Goal: Find specific page/section: Find specific page/section

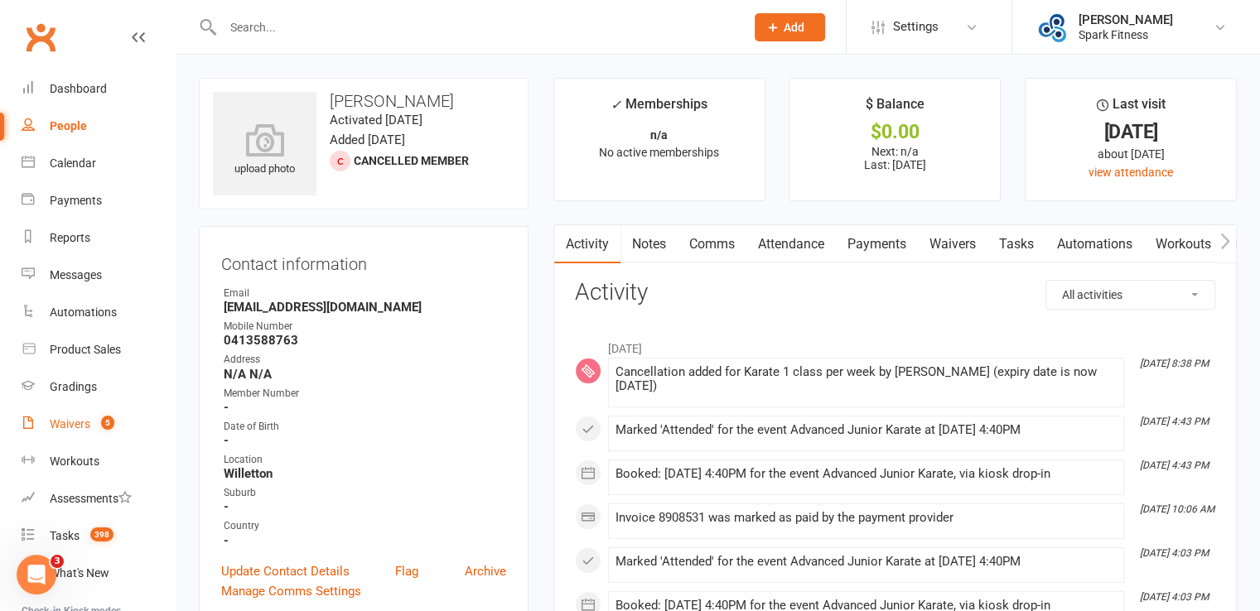
click at [89, 425] on div "Waivers" at bounding box center [70, 423] width 41 height 13
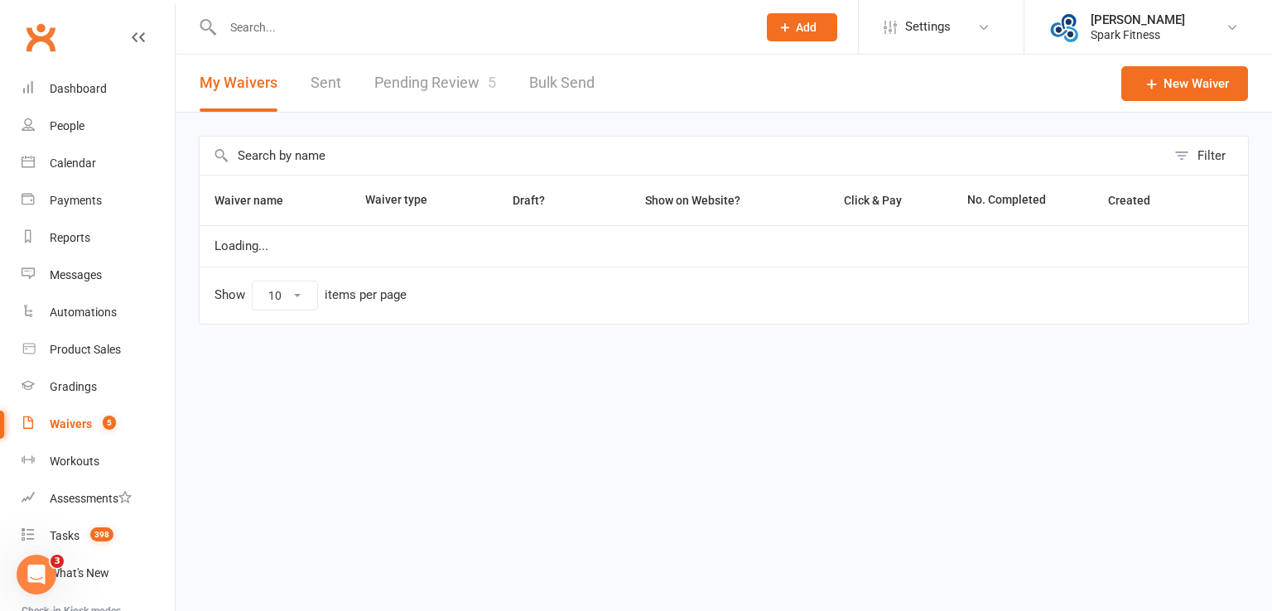
click at [422, 94] on link "Pending Review 5" at bounding box center [435, 83] width 122 height 57
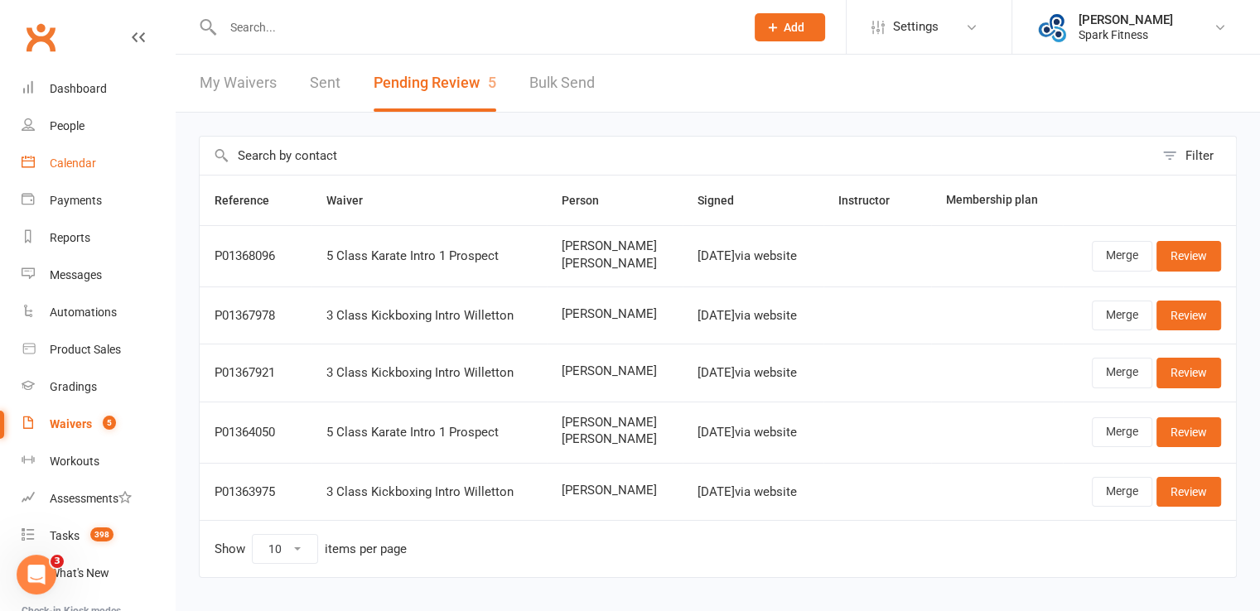
click at [71, 171] on link "Calendar" at bounding box center [98, 163] width 153 height 37
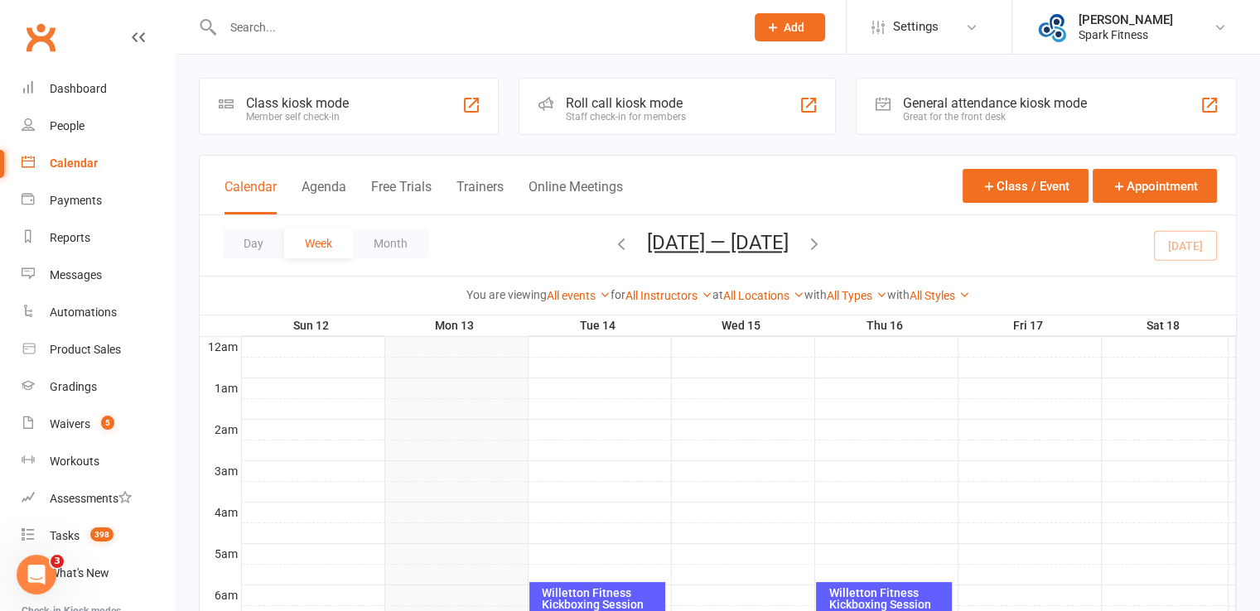
click at [617, 249] on icon "button" at bounding box center [621, 243] width 18 height 18
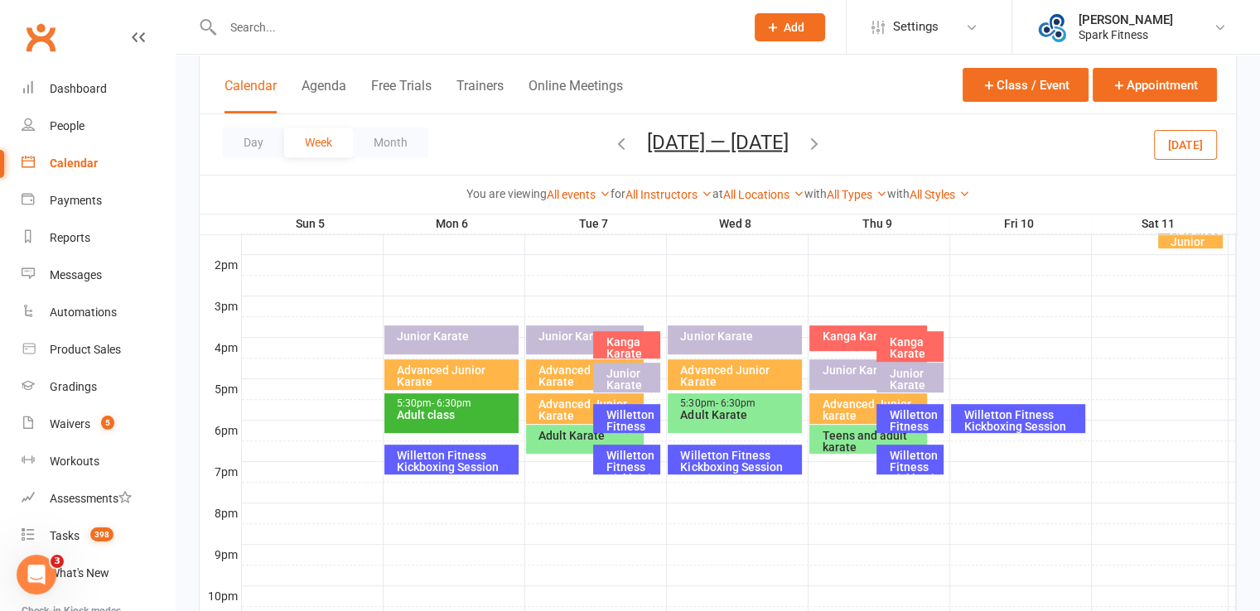
scroll to position [662, 0]
click at [465, 458] on div "Willetton Fitness Kickboxing Session" at bounding box center [455, 460] width 119 height 23
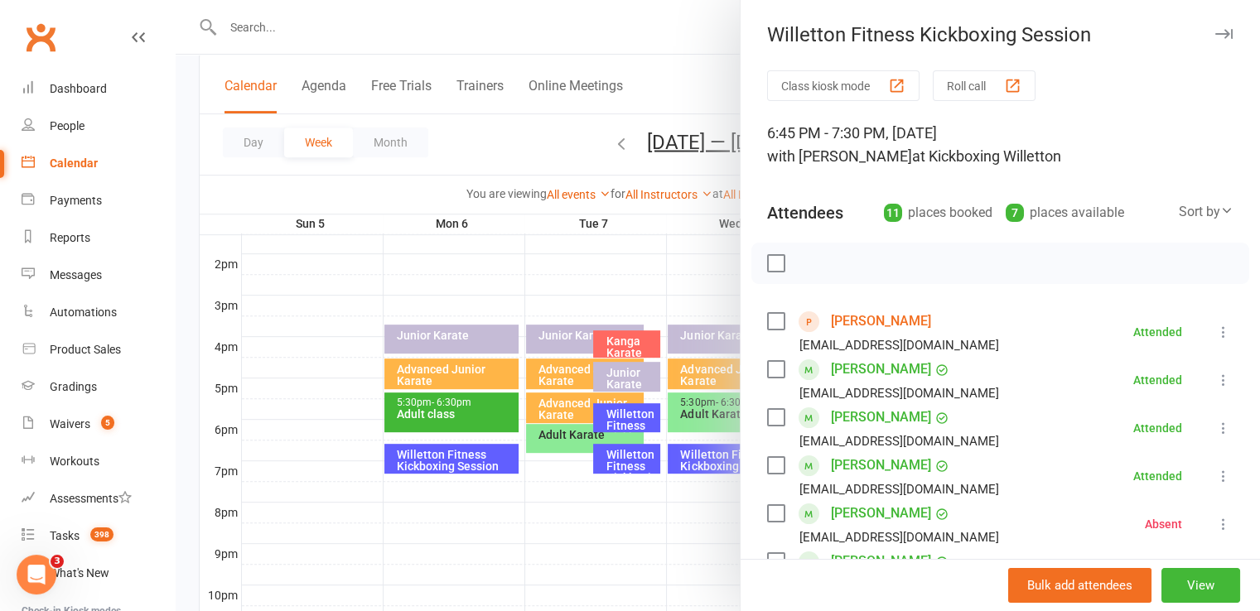
click at [453, 511] on div at bounding box center [718, 305] width 1084 height 611
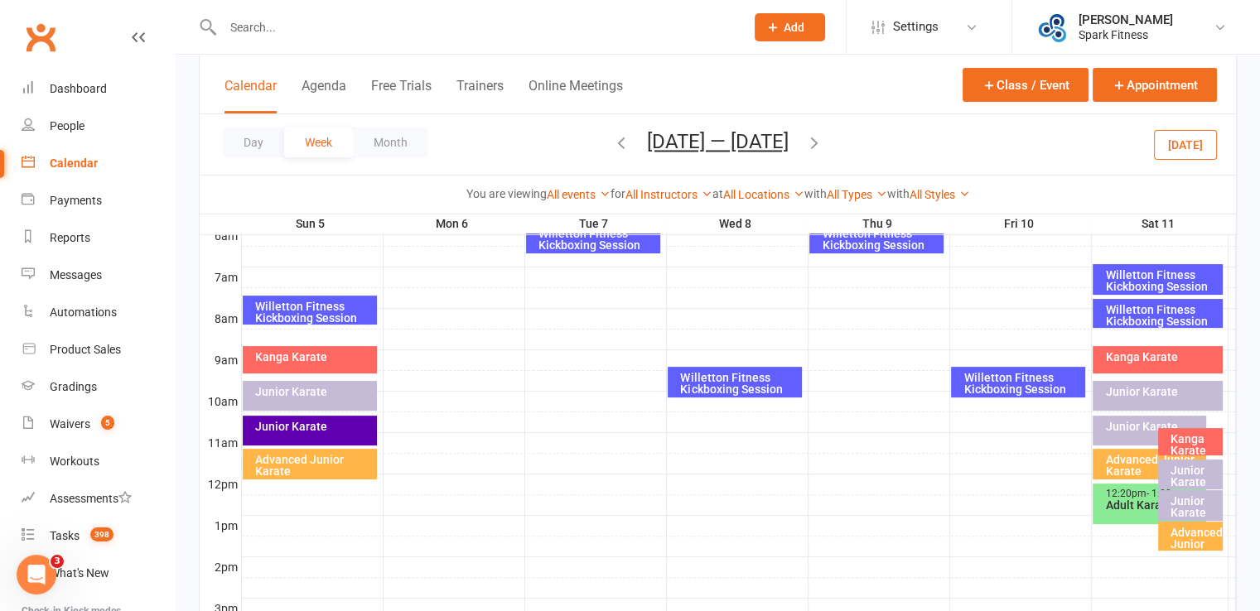
scroll to position [331, 0]
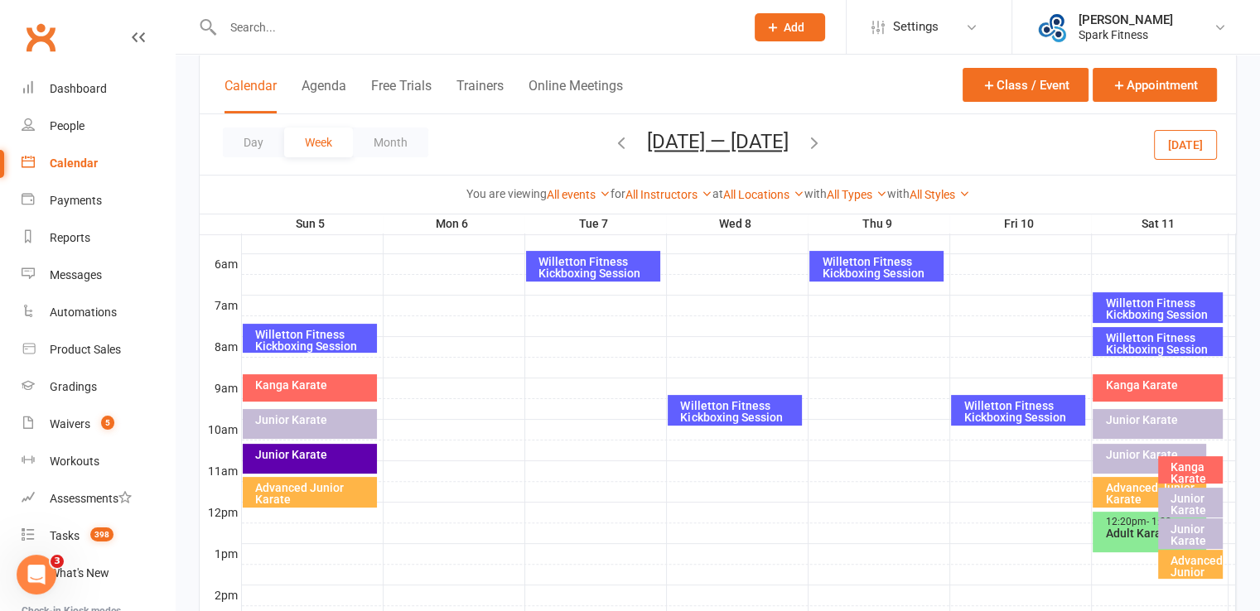
click at [586, 256] on div "Willetton Fitness Kickboxing Session" at bounding box center [596, 267] width 119 height 23
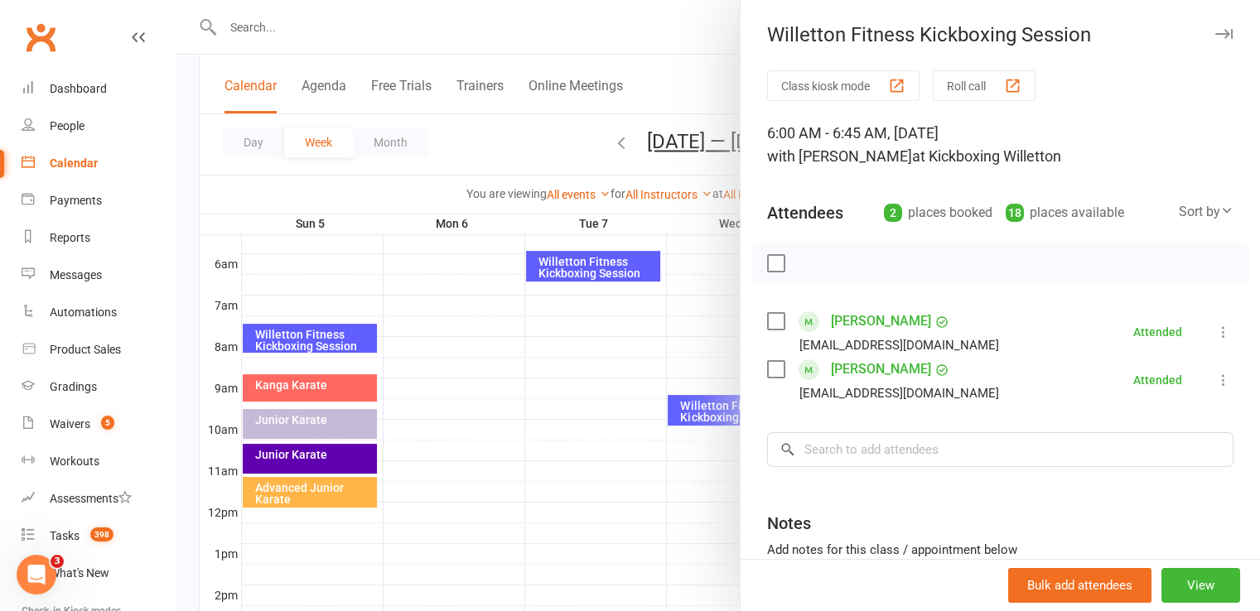
click at [573, 393] on div at bounding box center [718, 305] width 1084 height 611
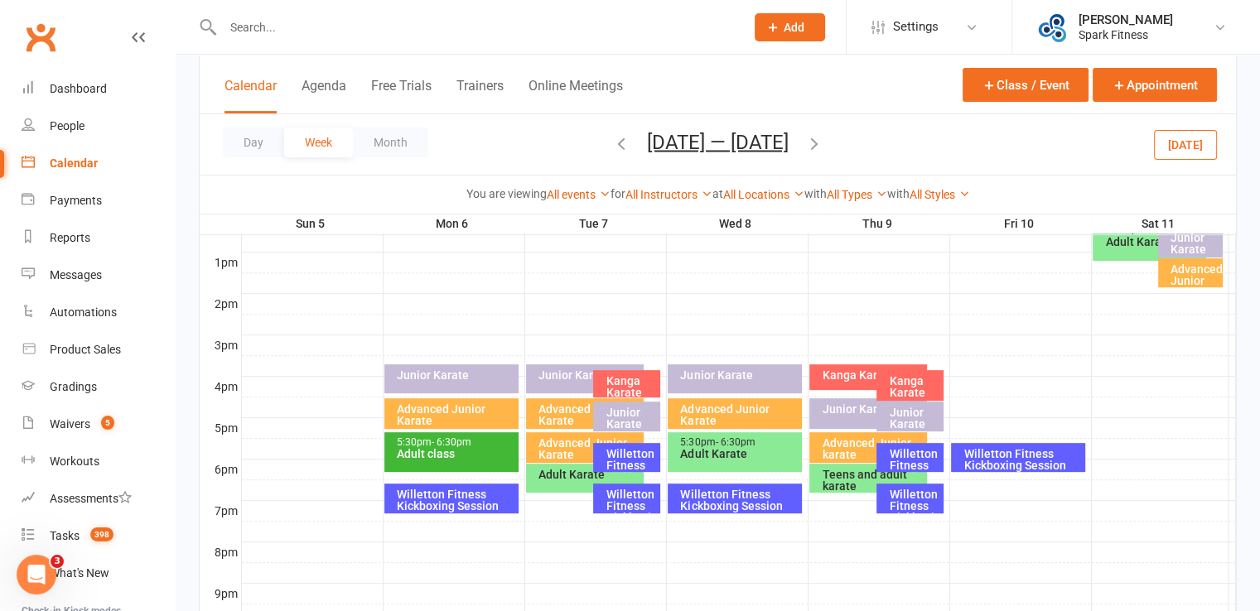
scroll to position [662, 0]
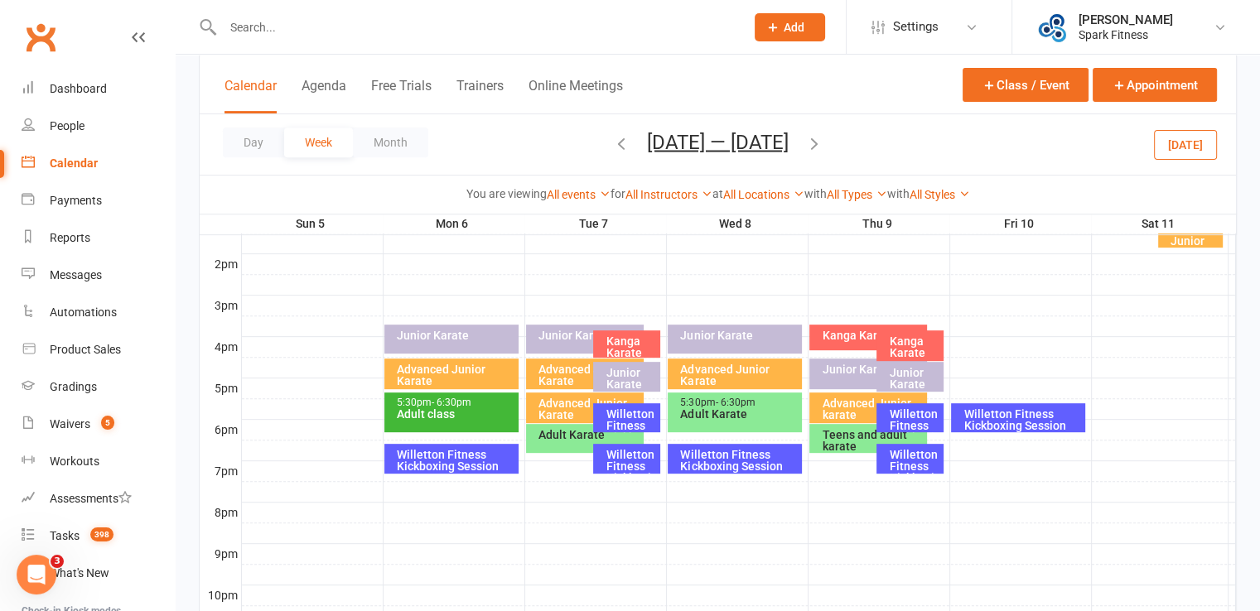
click at [617, 417] on div "Willetton Fitness Kickboxing Session" at bounding box center [631, 431] width 52 height 46
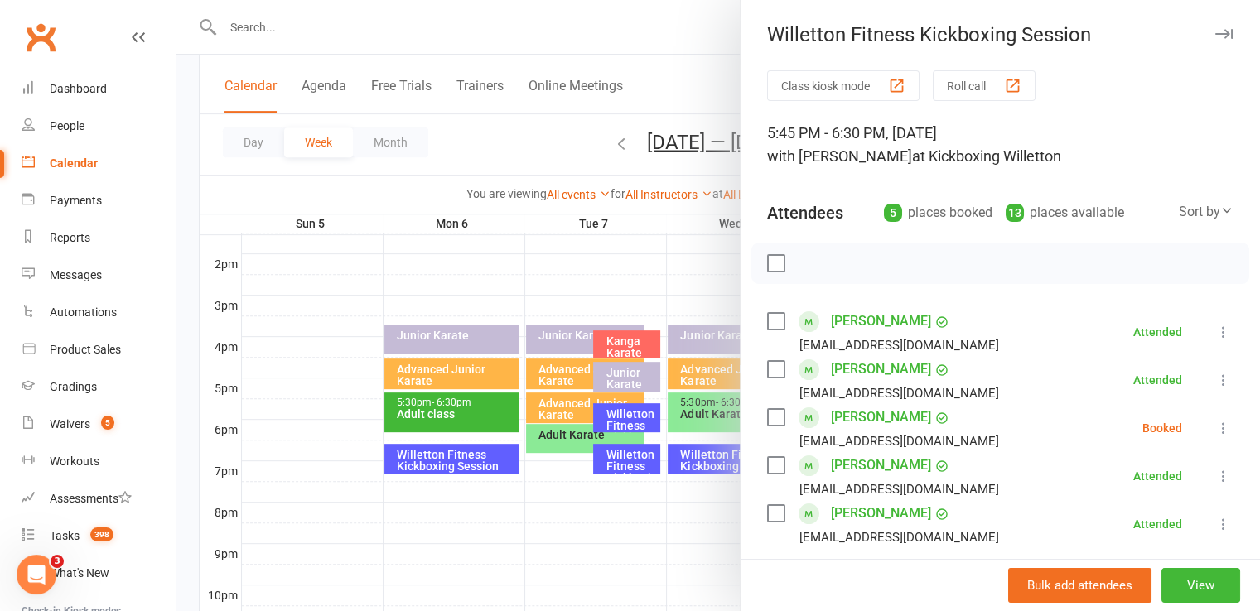
click at [427, 537] on div at bounding box center [718, 305] width 1084 height 611
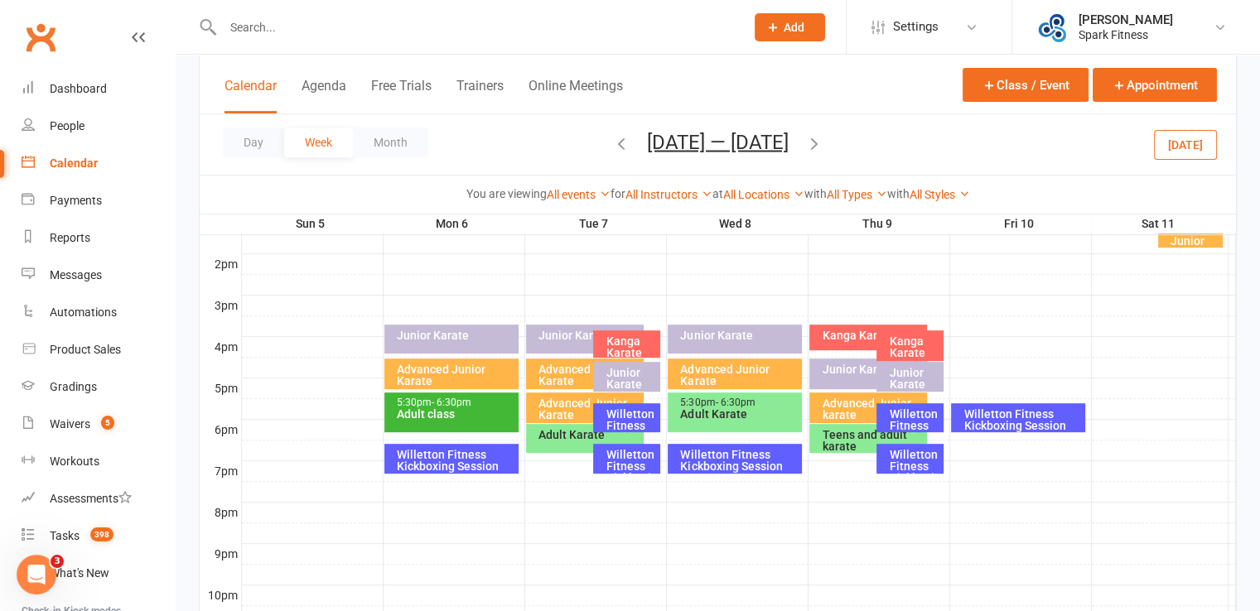
click at [631, 460] on div "Willetton Fitness Kickboxing Session" at bounding box center [631, 472] width 52 height 46
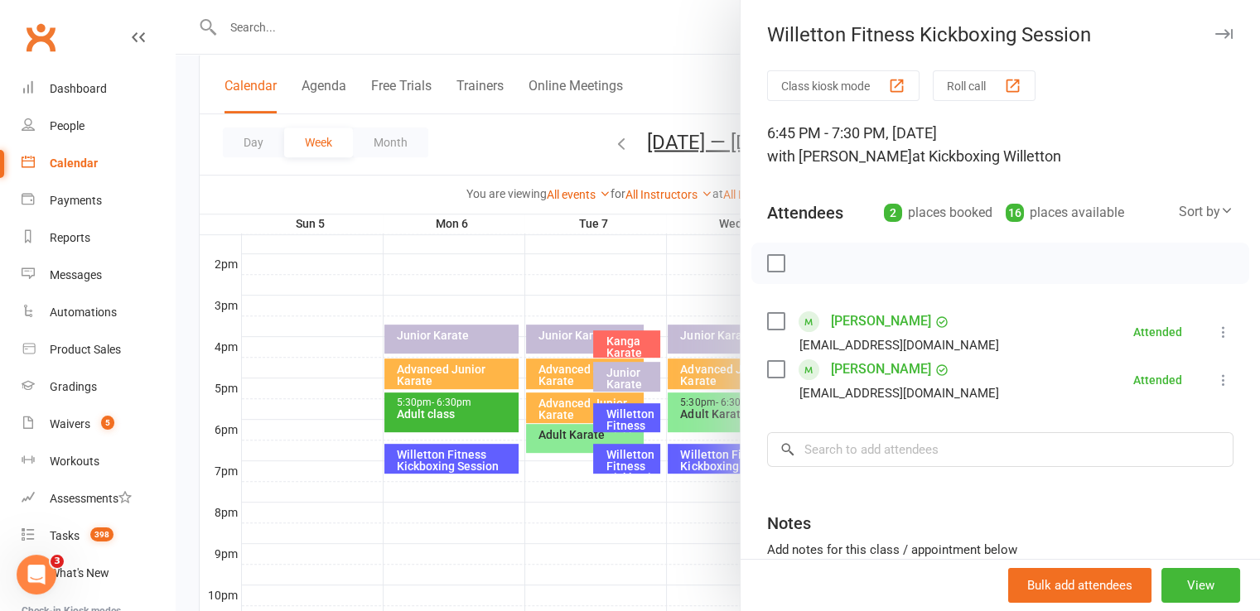
click at [581, 574] on div at bounding box center [718, 305] width 1084 height 611
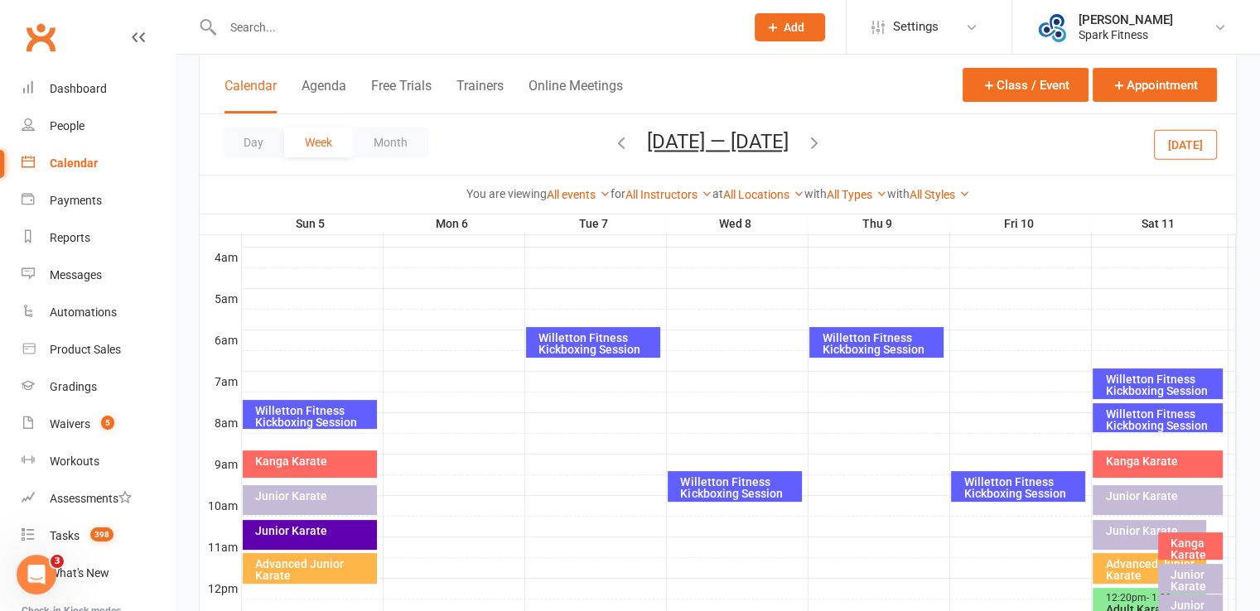
scroll to position [248, 0]
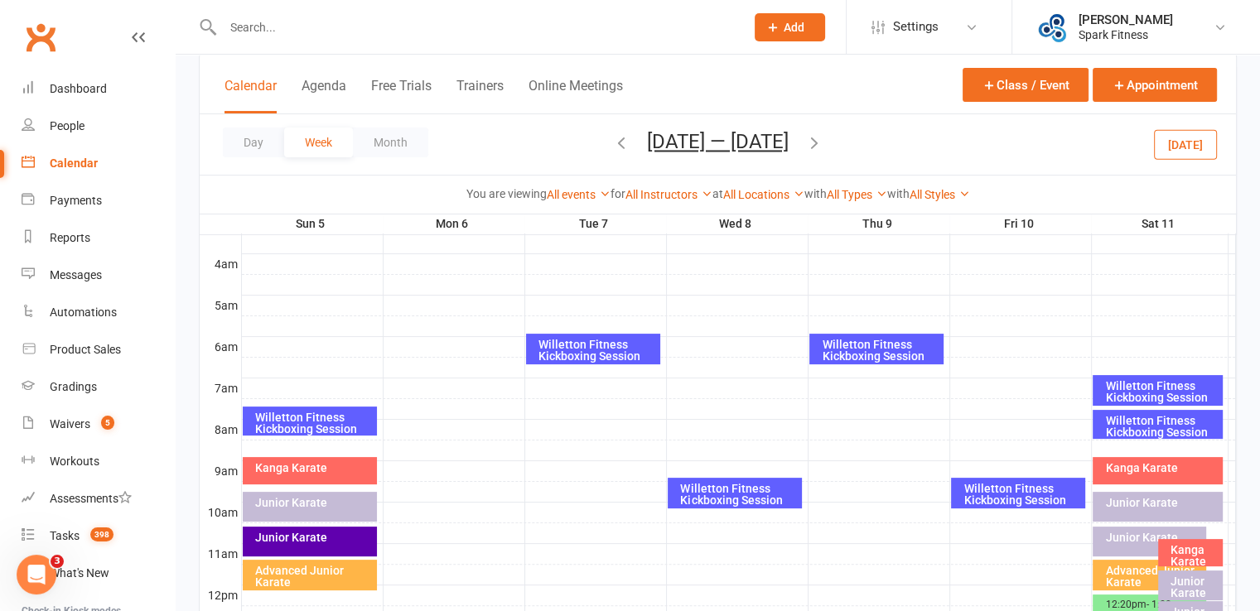
click at [725, 491] on div "Willetton Fitness Kickboxing Session" at bounding box center [738, 494] width 119 height 23
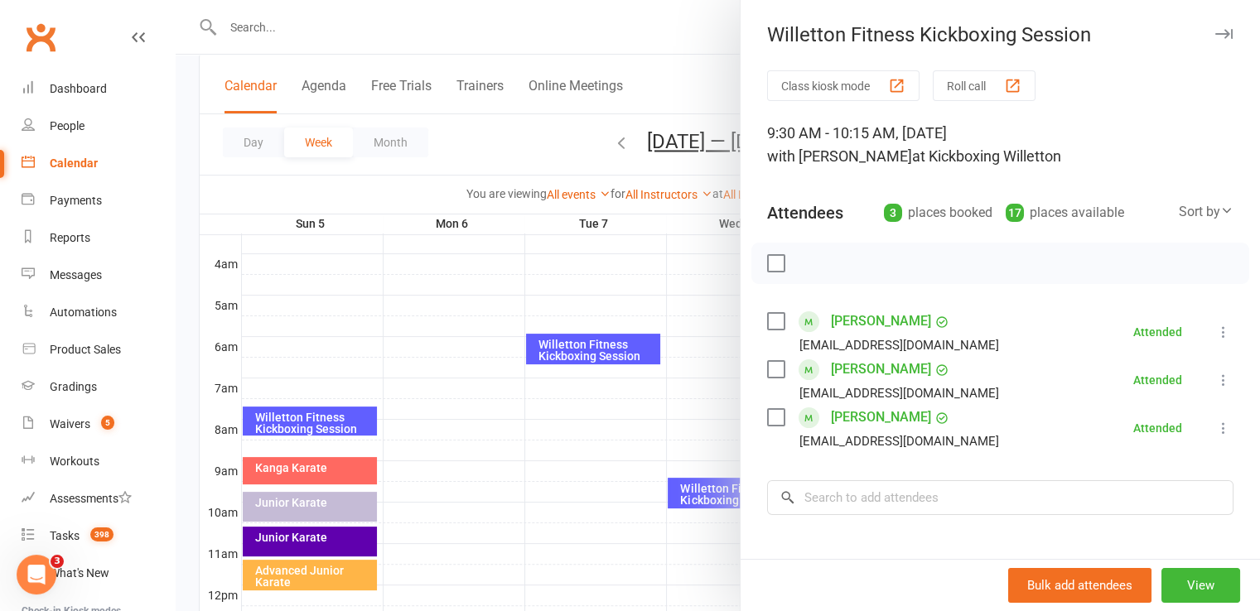
click at [573, 491] on div at bounding box center [718, 305] width 1084 height 611
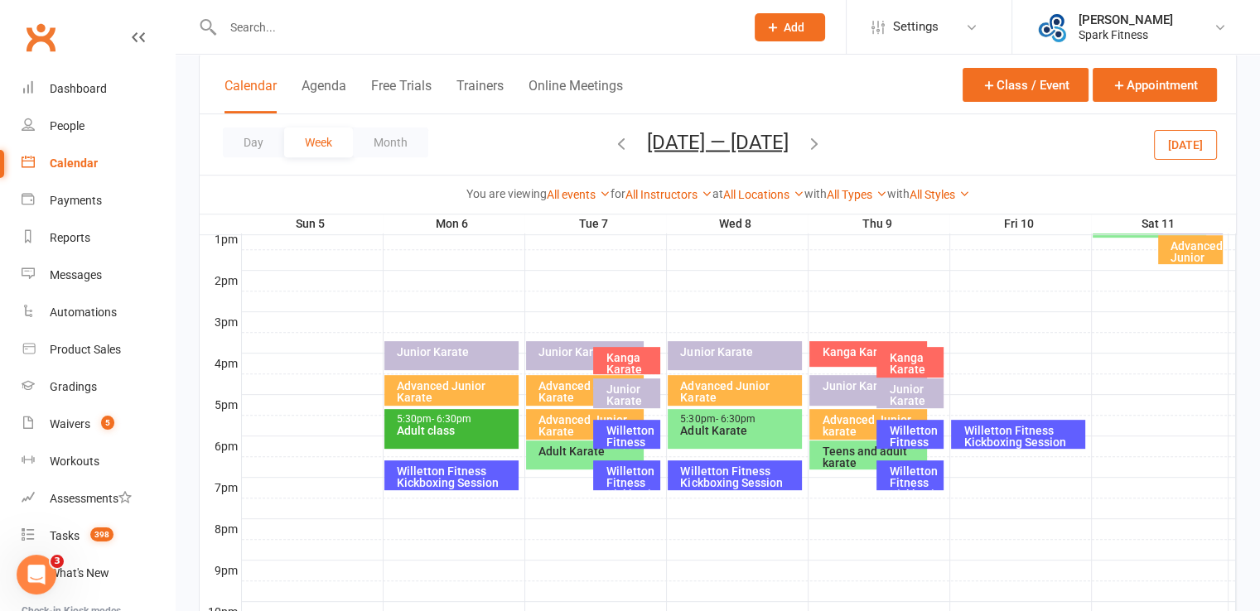
scroll to position [662, 0]
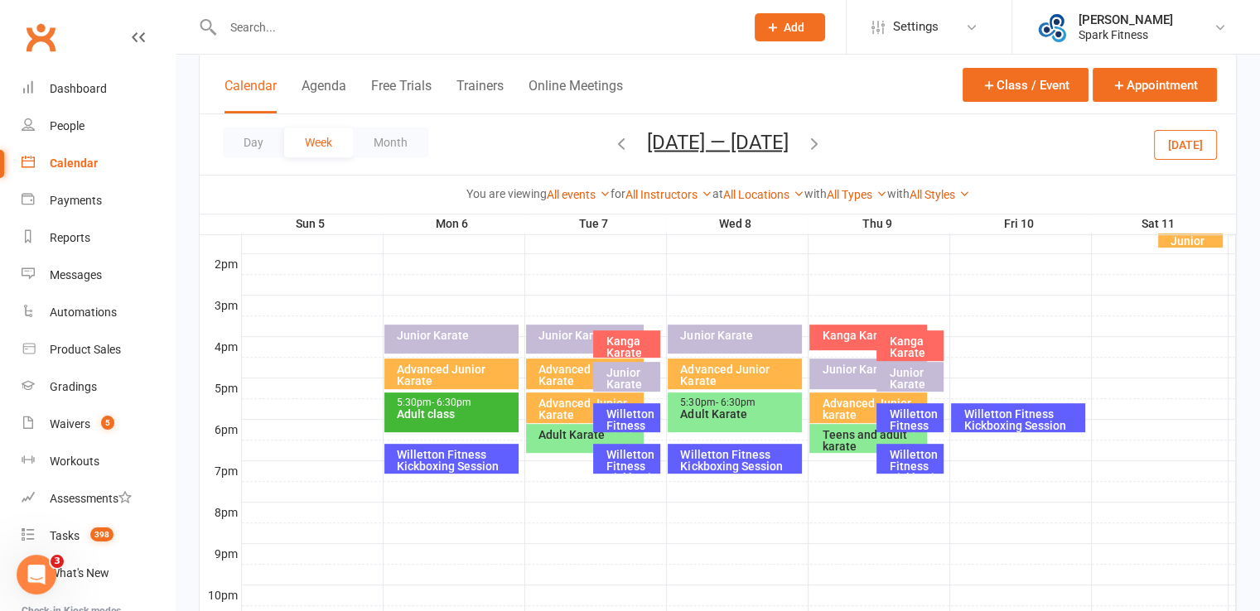
click at [754, 458] on div "Willetton Fitness Kickboxing Session" at bounding box center [738, 460] width 119 height 23
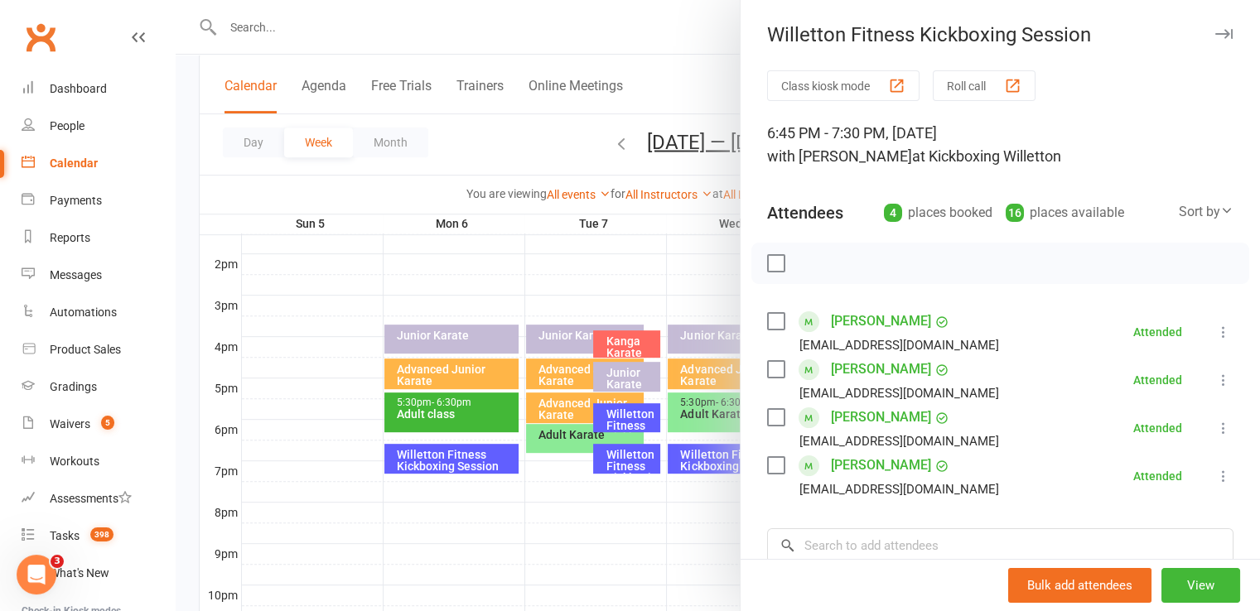
click at [569, 526] on div at bounding box center [718, 305] width 1084 height 611
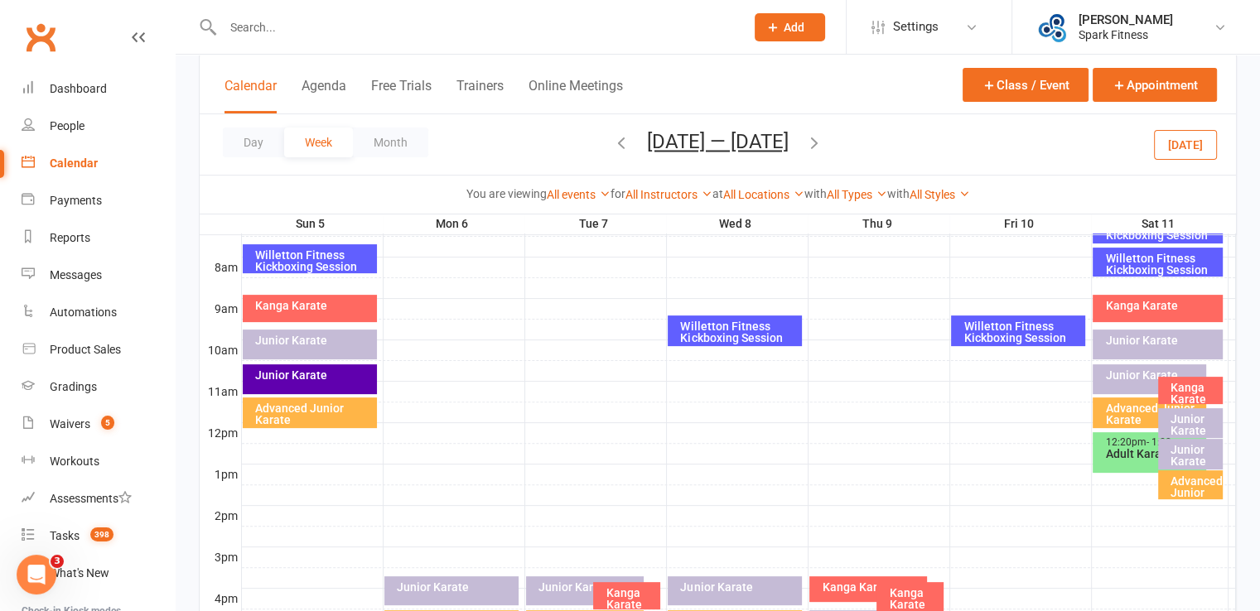
scroll to position [331, 0]
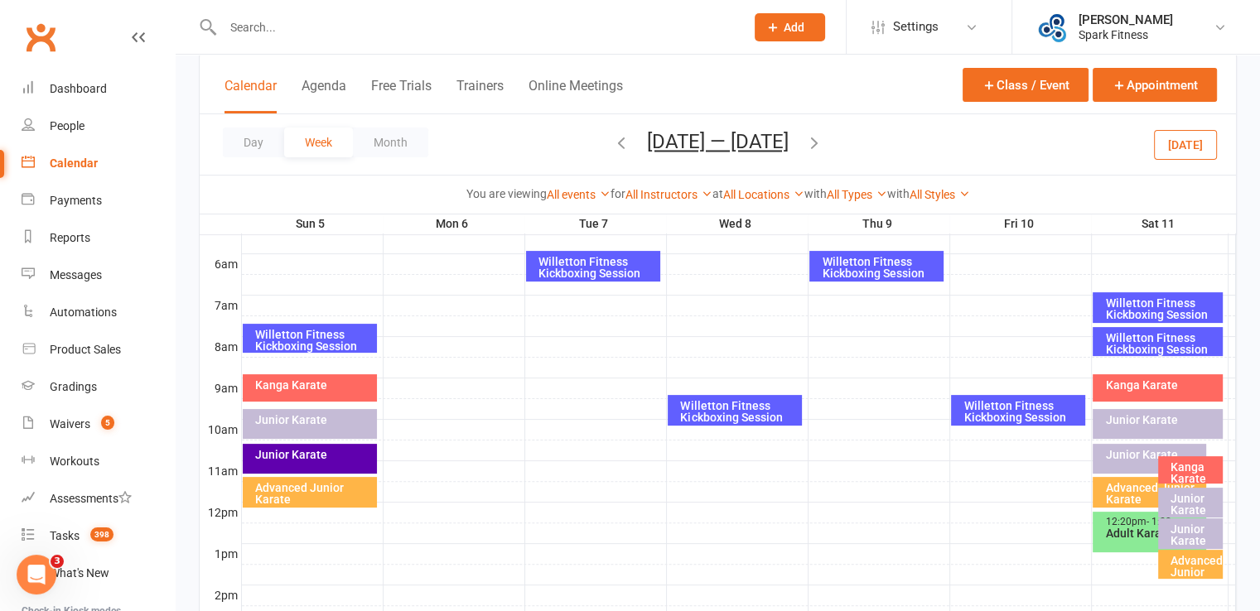
click at [882, 267] on div "Willetton Fitness Kickboxing Session" at bounding box center [880, 267] width 119 height 23
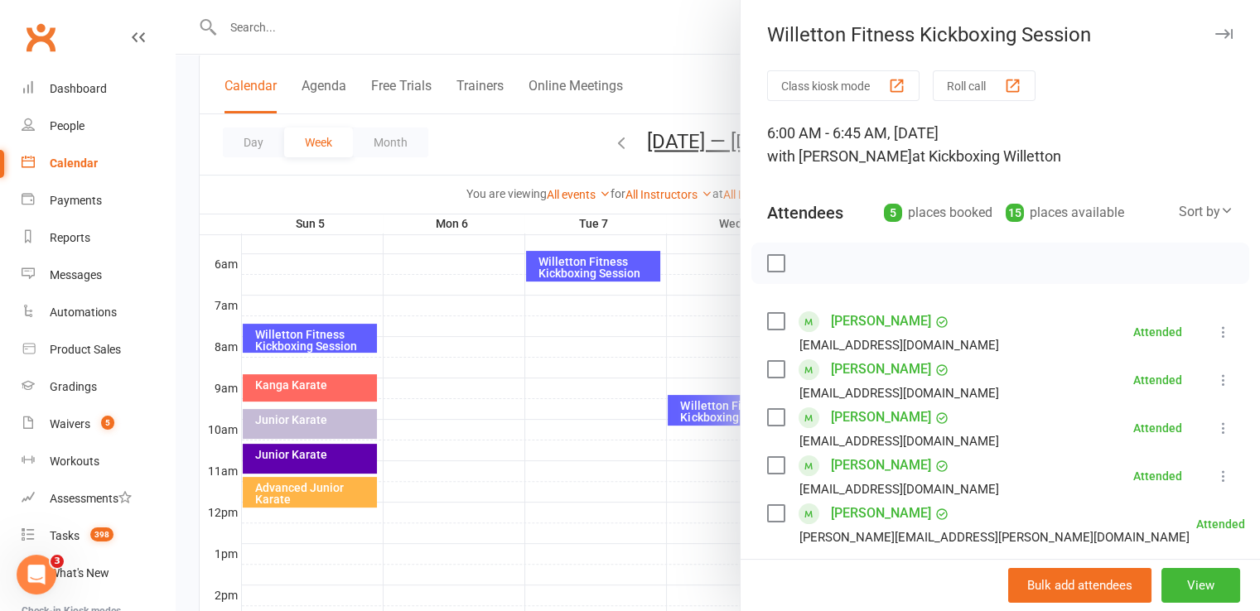
click at [525, 459] on div at bounding box center [718, 305] width 1084 height 611
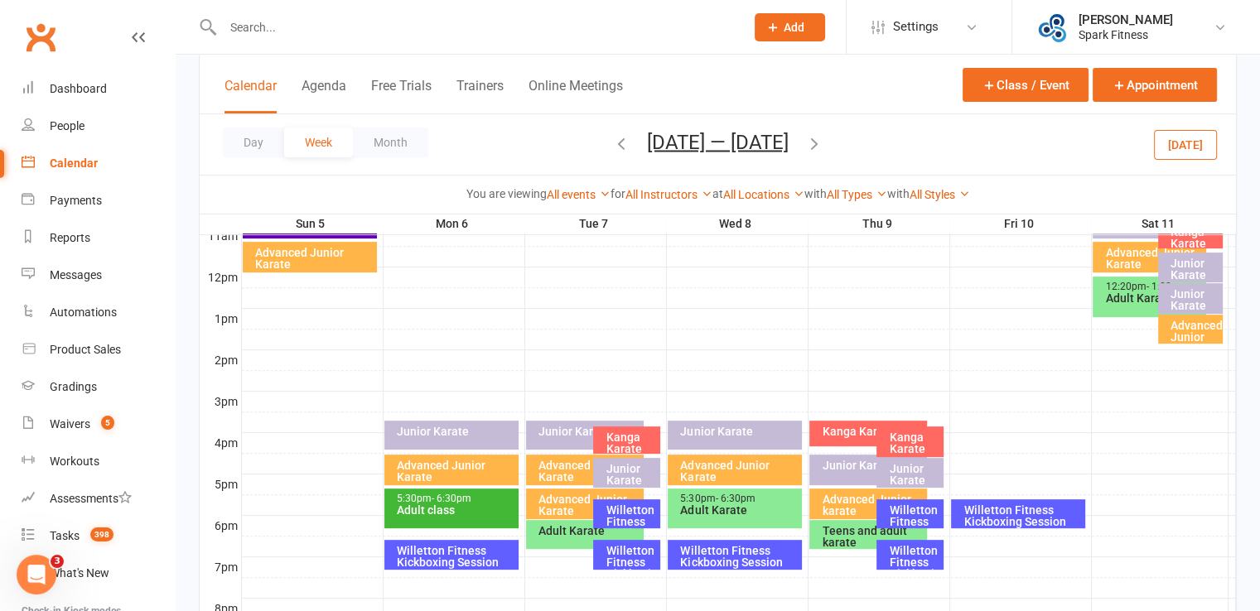
scroll to position [662, 0]
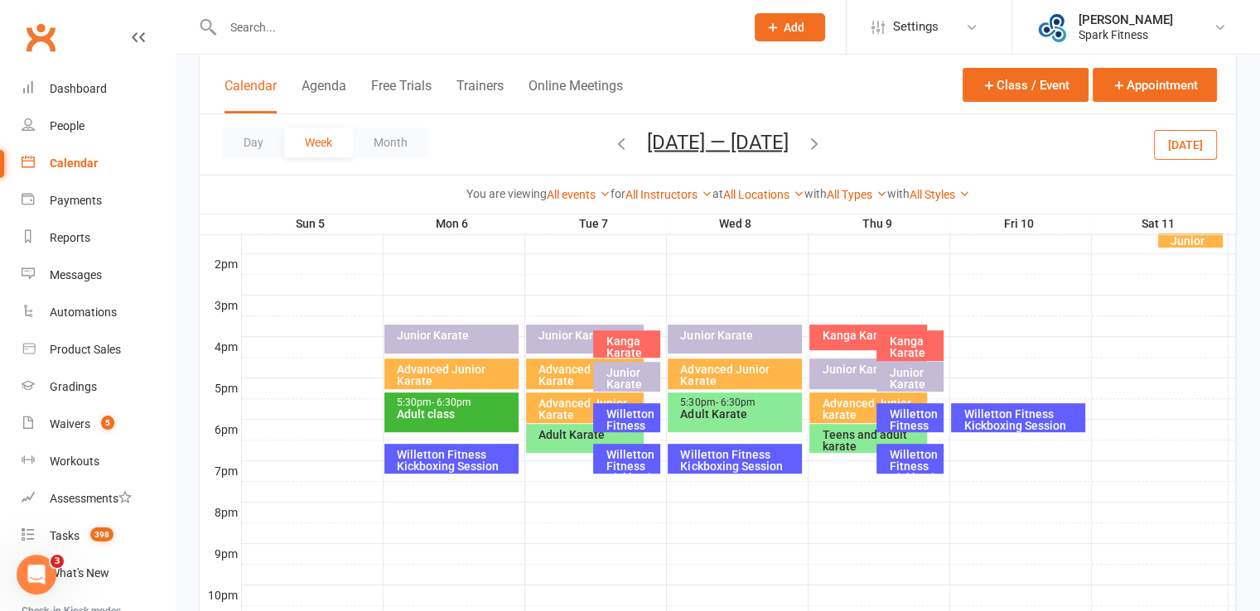
click at [909, 414] on div "Willetton Fitness Kickboxing Session" at bounding box center [914, 431] width 52 height 46
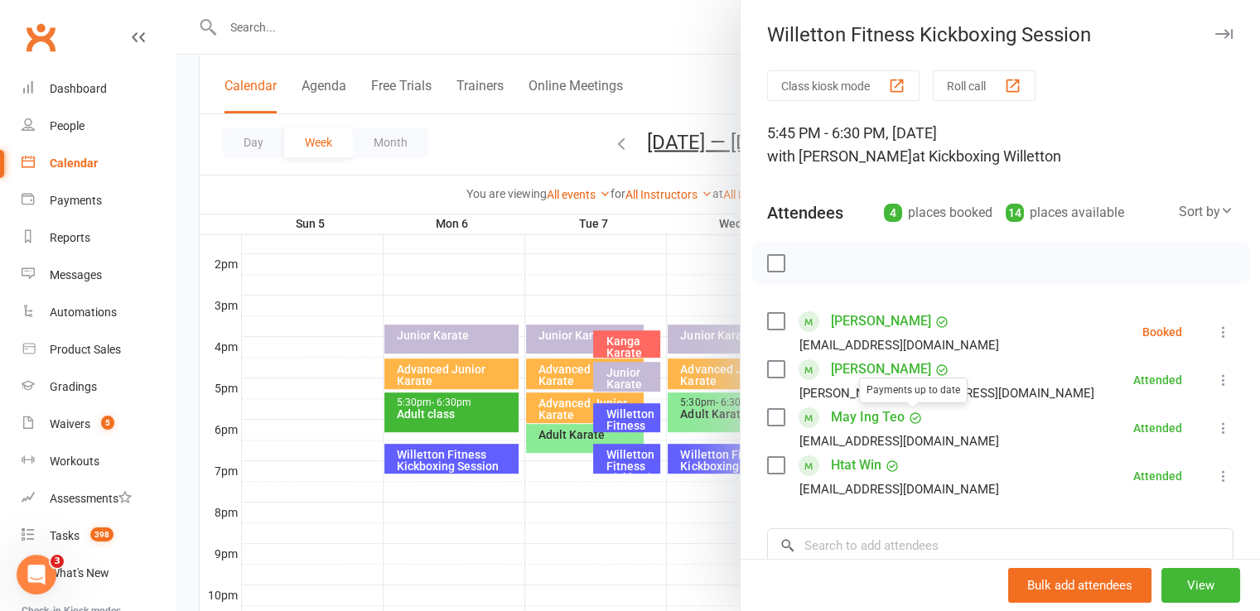
click at [658, 538] on div at bounding box center [718, 305] width 1084 height 611
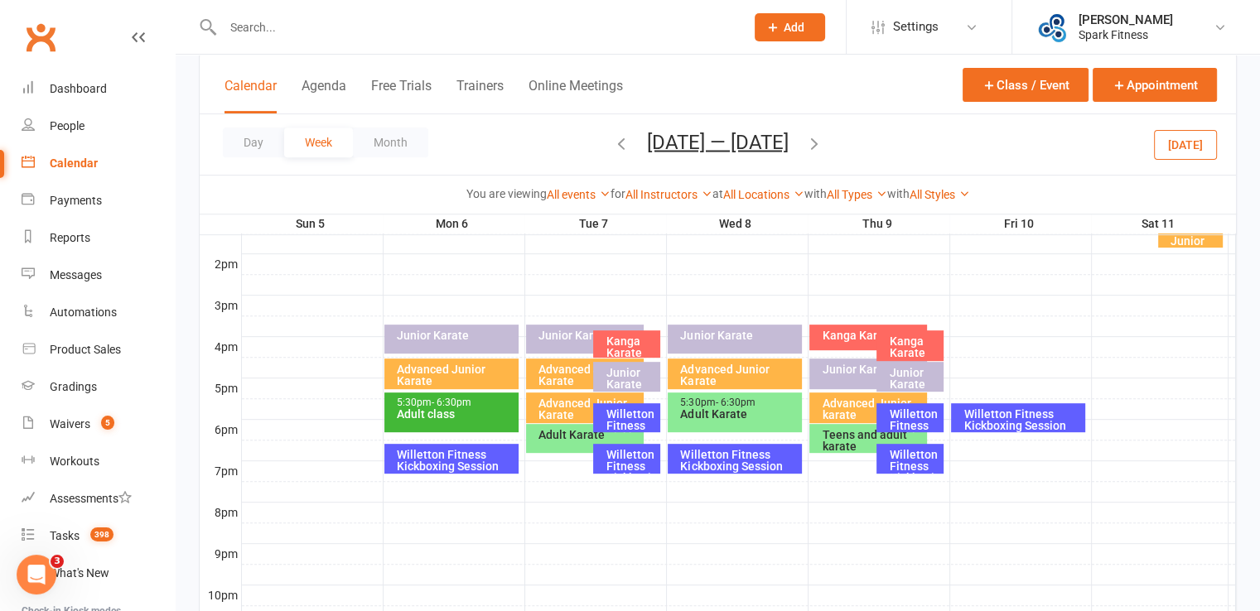
click at [909, 463] on div "Willetton Fitness Kickboxing Session" at bounding box center [914, 472] width 52 height 46
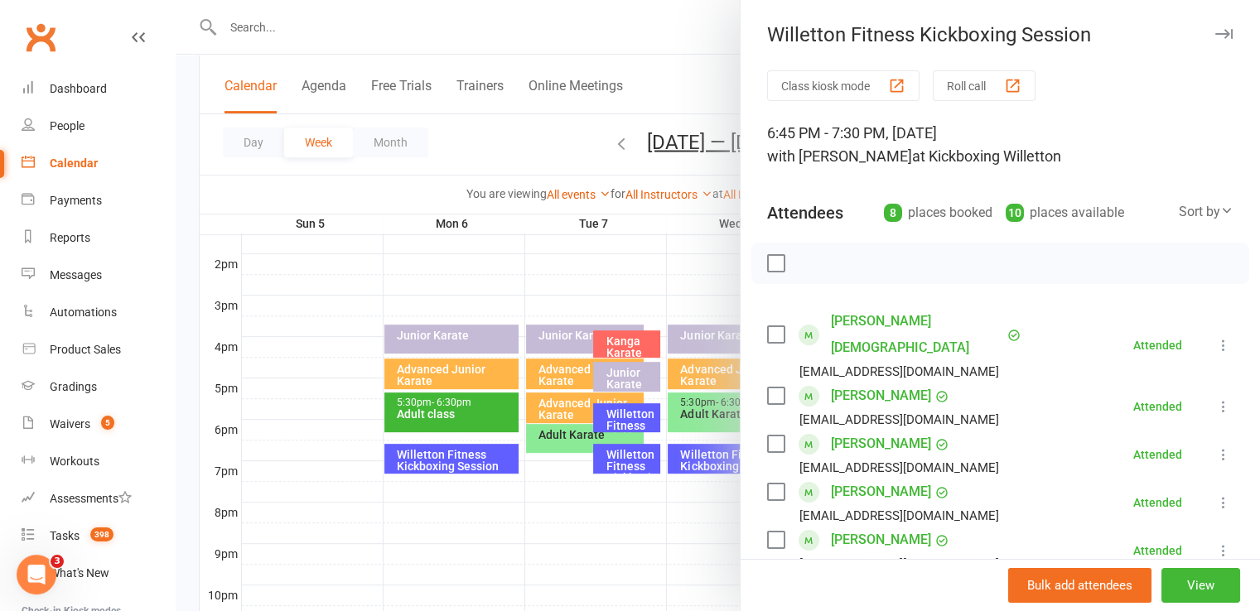
click at [626, 515] on div at bounding box center [718, 305] width 1084 height 611
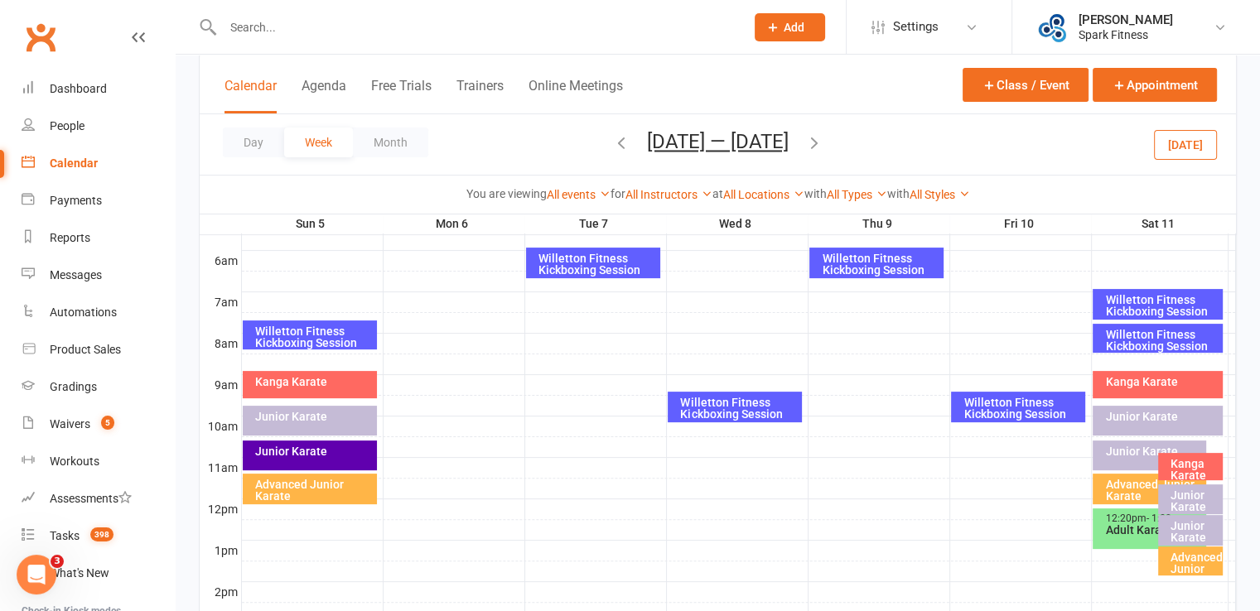
scroll to position [331, 0]
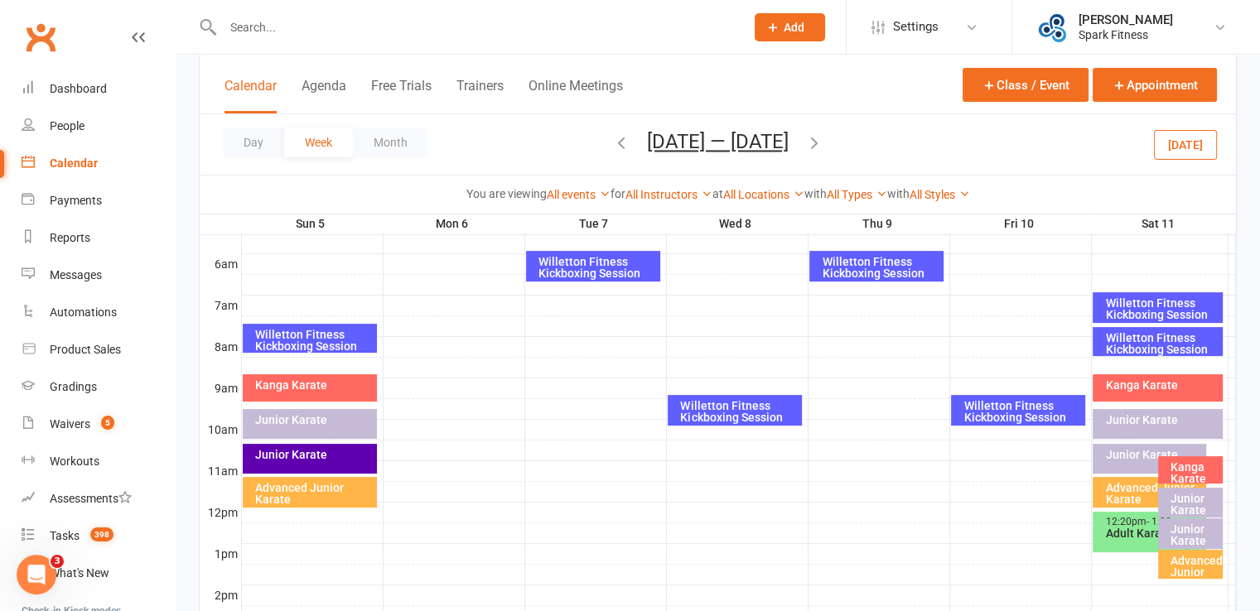
click at [1019, 414] on div "Willetton Fitness Kickboxing Session" at bounding box center [1021, 411] width 119 height 23
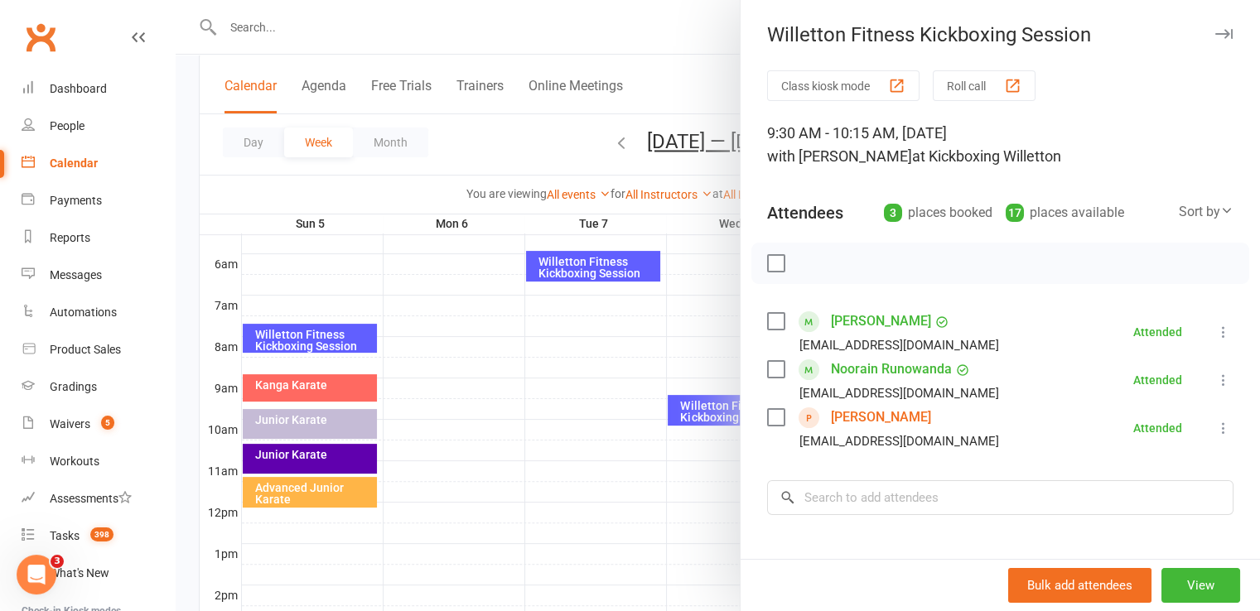
click at [582, 441] on div at bounding box center [718, 305] width 1084 height 611
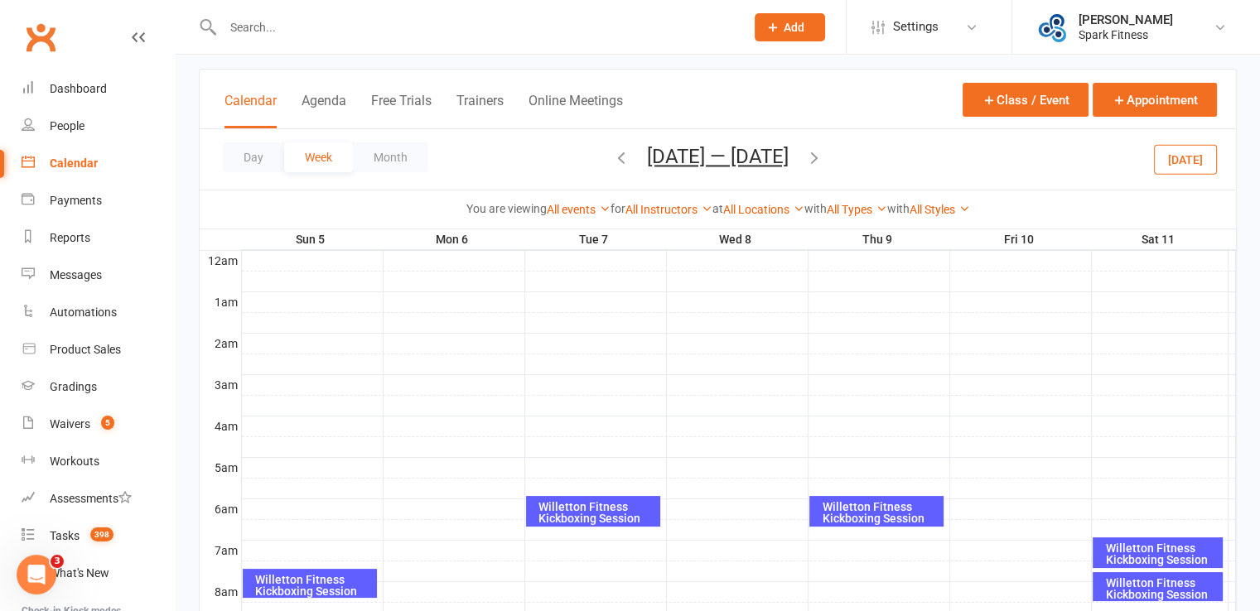
scroll to position [166, 0]
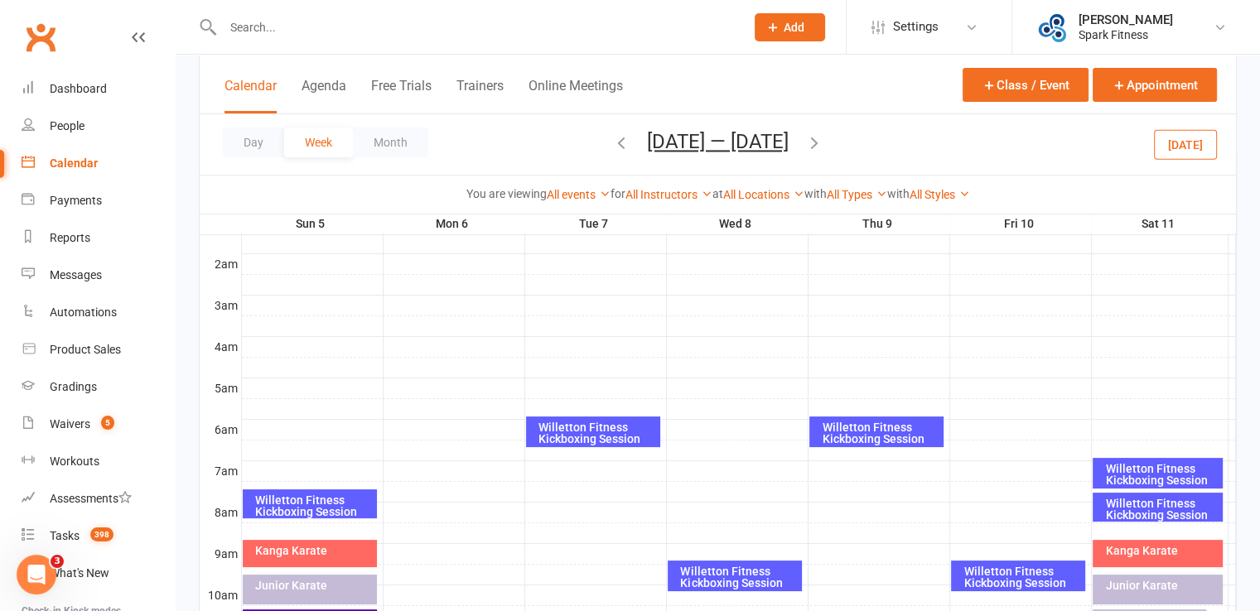
click at [1150, 467] on div "Willetton Fitness Kickboxing Session" at bounding box center [1161, 474] width 114 height 23
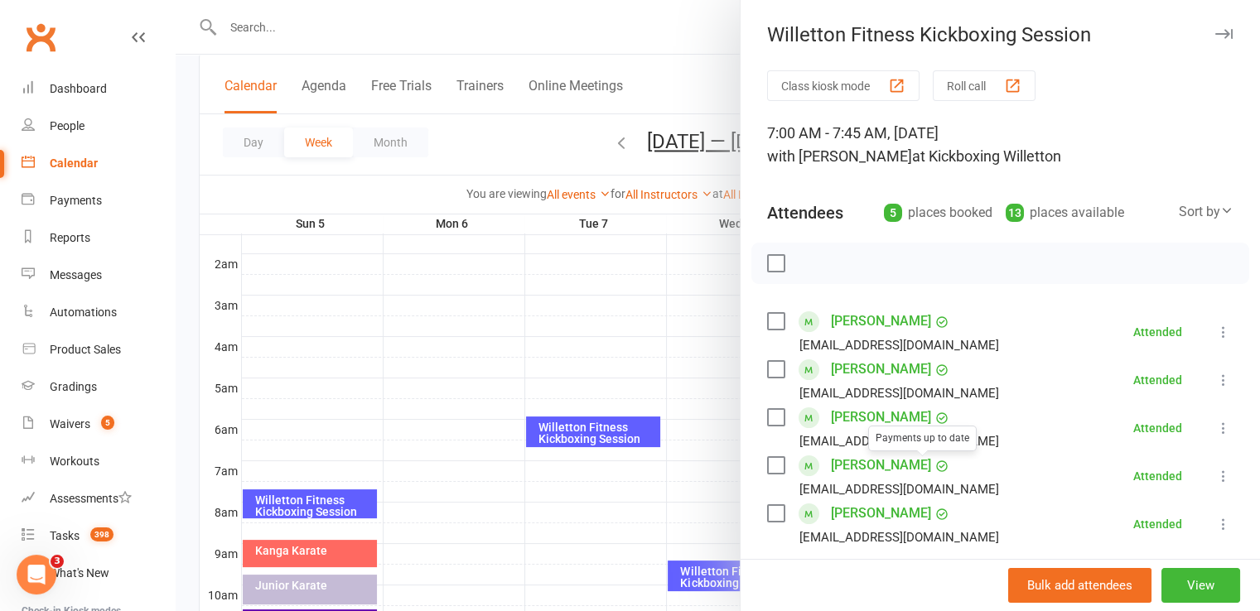
click at [614, 347] on div at bounding box center [718, 305] width 1084 height 611
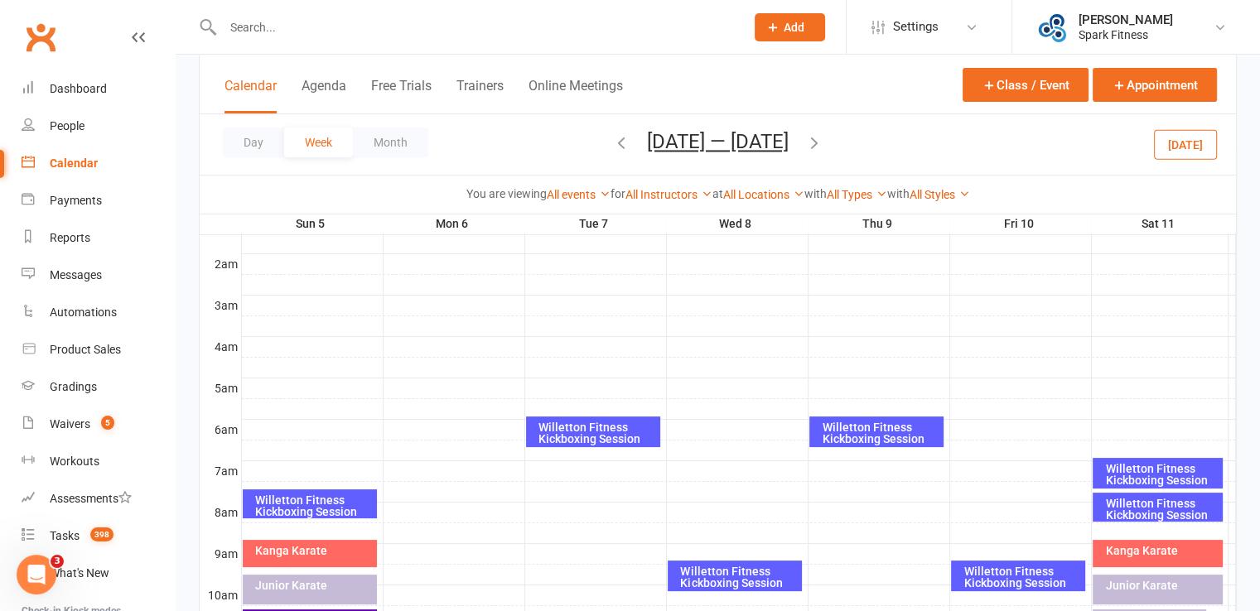
click at [1143, 511] on div "Willetton Fitness Kickboxing Session" at bounding box center [1161, 509] width 114 height 23
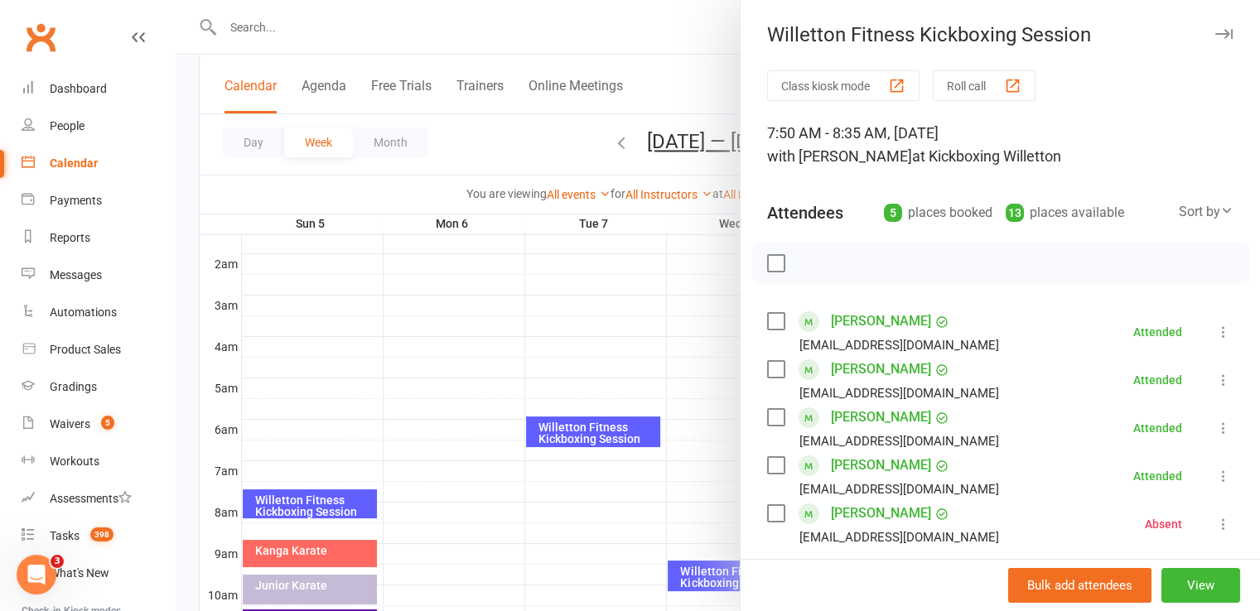
click at [603, 354] on div at bounding box center [718, 305] width 1084 height 611
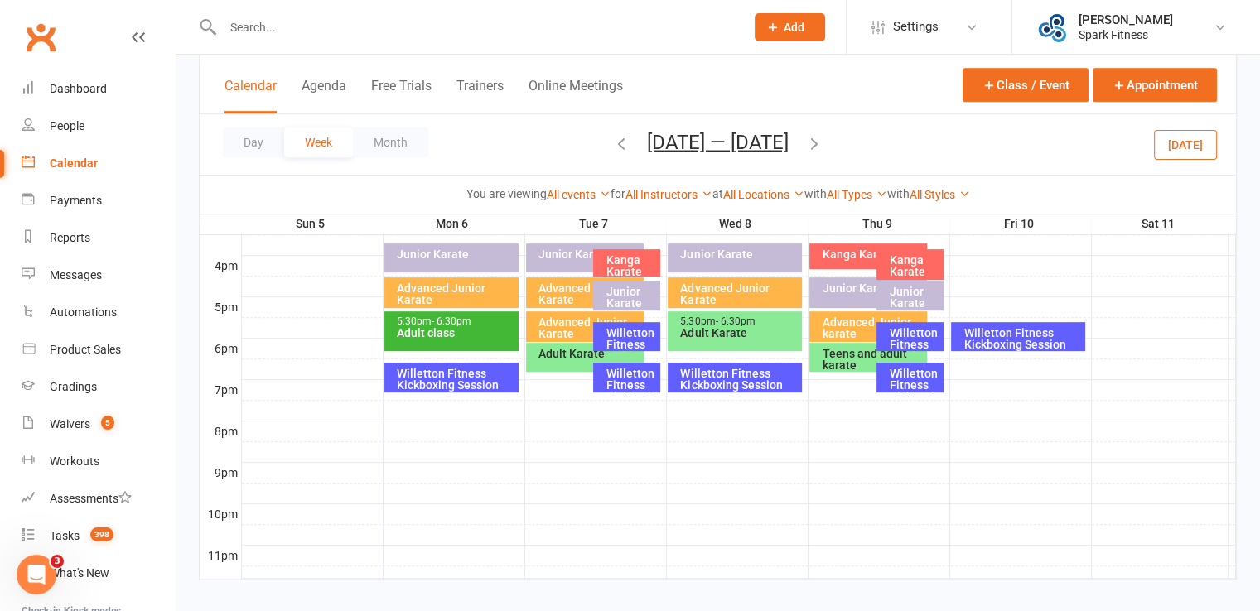
scroll to position [745, 0]
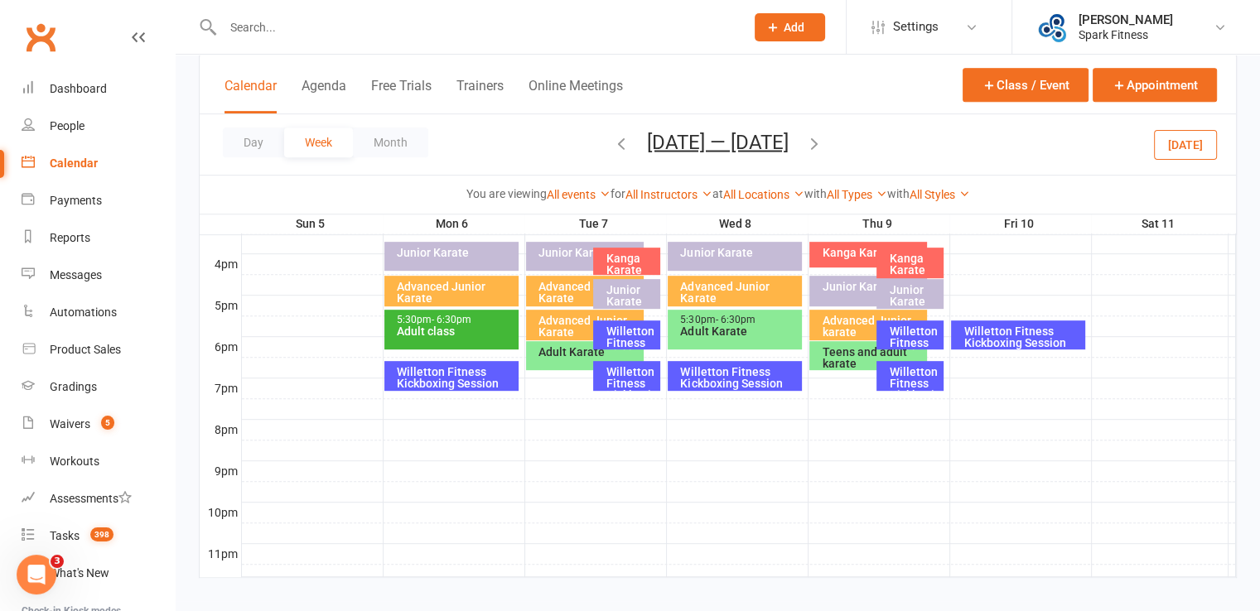
click at [460, 374] on div "Willetton Fitness Kickboxing Session" at bounding box center [455, 377] width 119 height 23
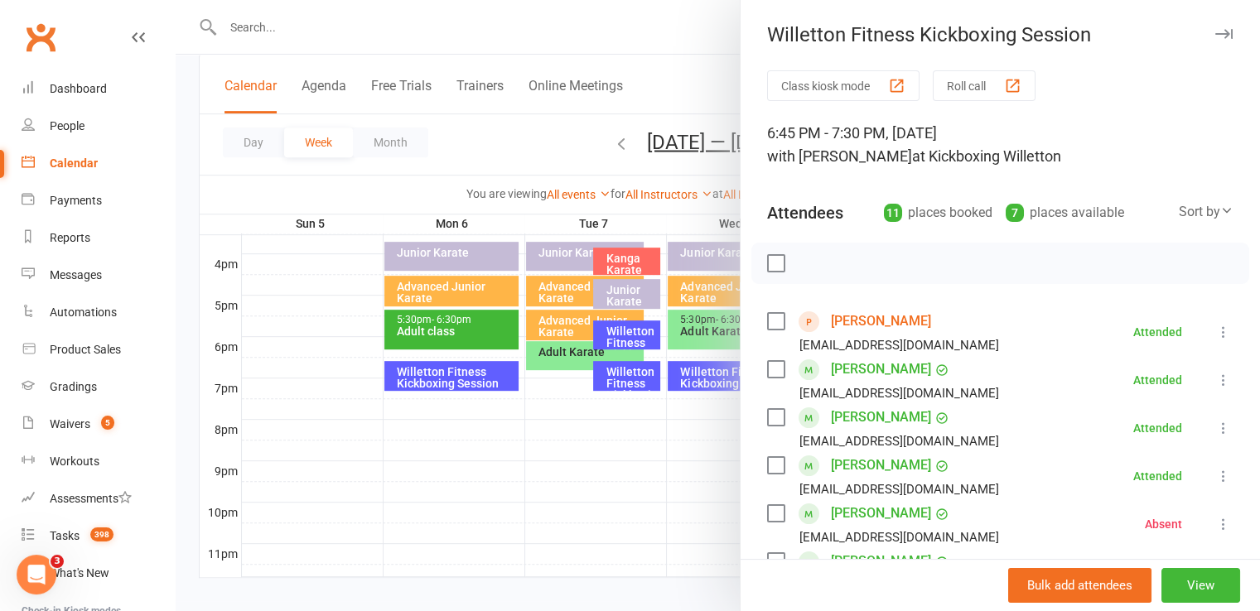
click at [1213, 41] on button "button" at bounding box center [1223, 34] width 20 height 20
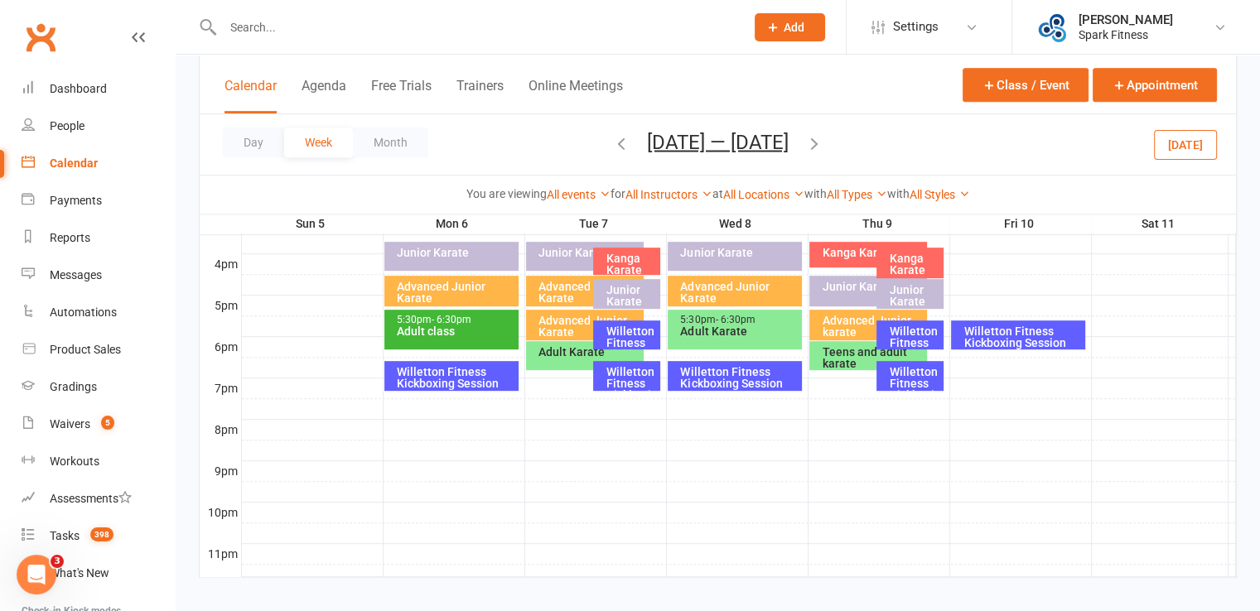
click at [1027, 335] on div "Willetton Fitness Kickboxing Session" at bounding box center [1021, 336] width 119 height 23
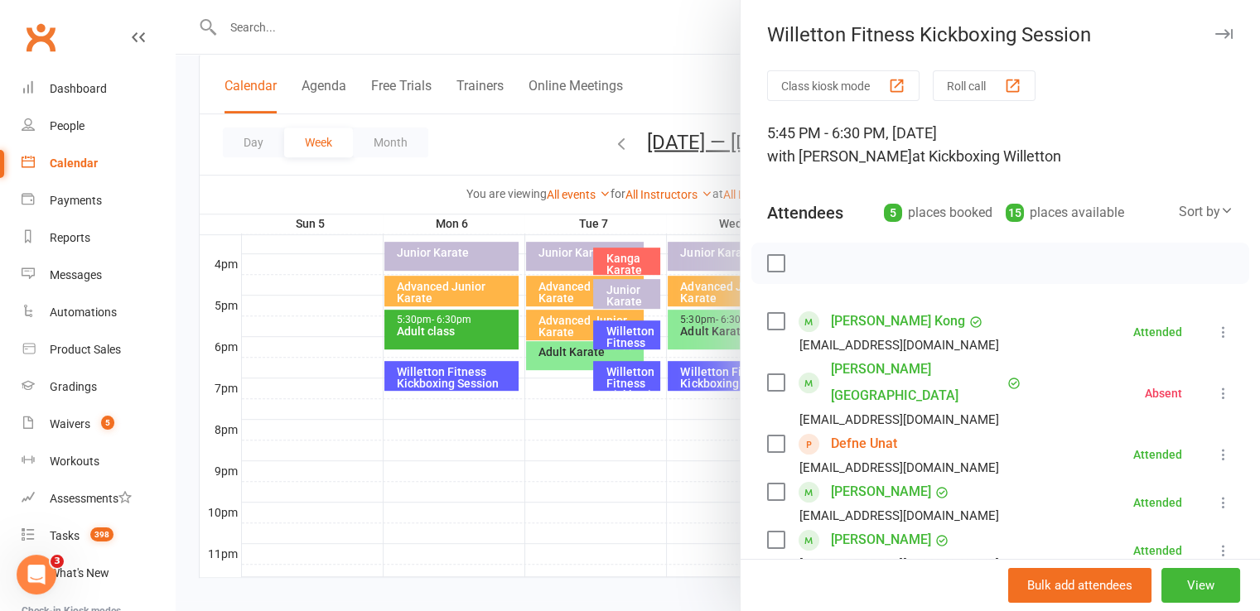
click at [1213, 40] on button "button" at bounding box center [1223, 34] width 20 height 20
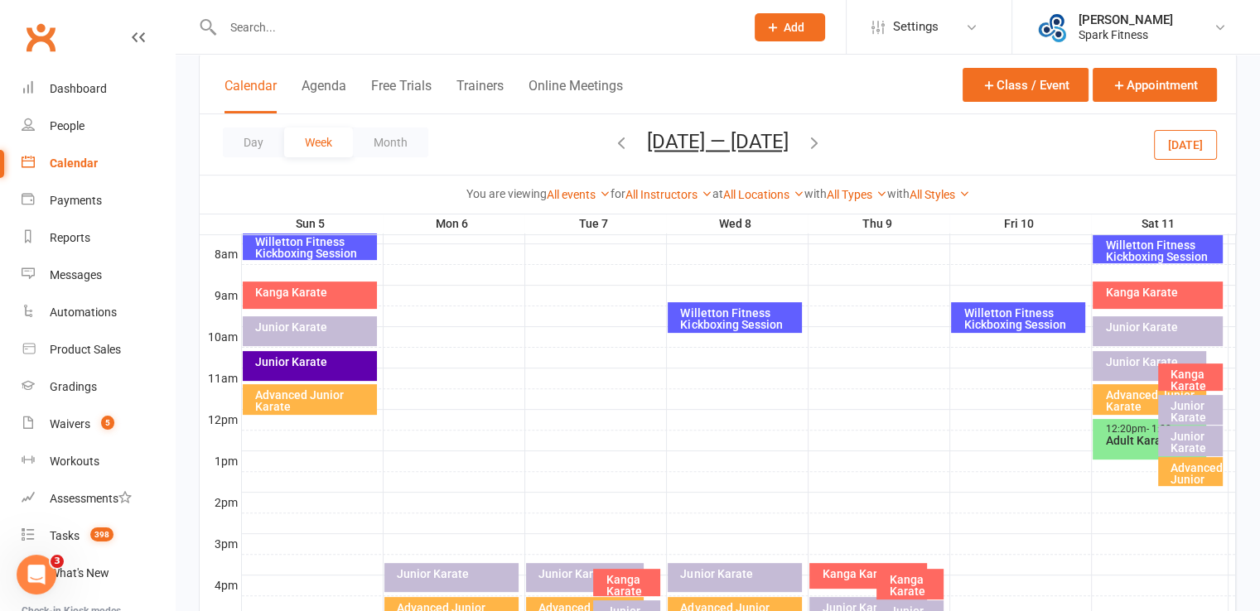
scroll to position [414, 0]
